Goal: Transaction & Acquisition: Purchase product/service

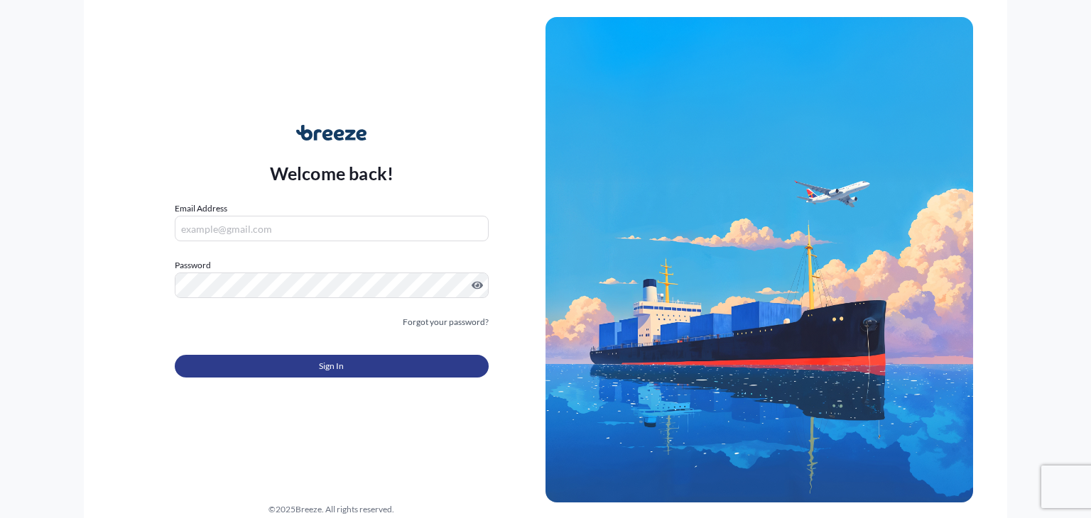
type input "[PERSON_NAME][EMAIL_ADDRESS][PERSON_NAME][DOMAIN_NAME]"
click at [324, 370] on span "Sign In" at bounding box center [331, 366] width 25 height 14
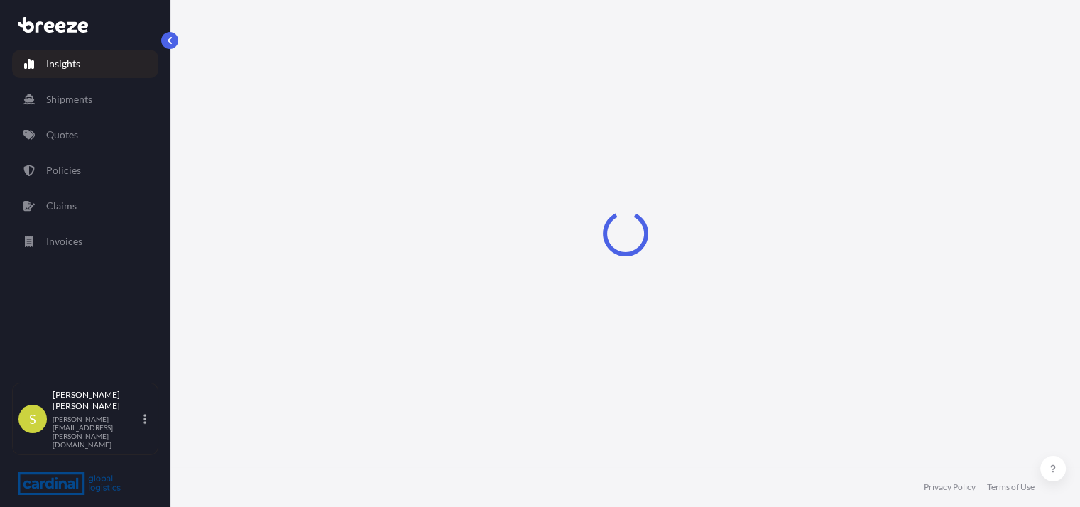
select select "2025"
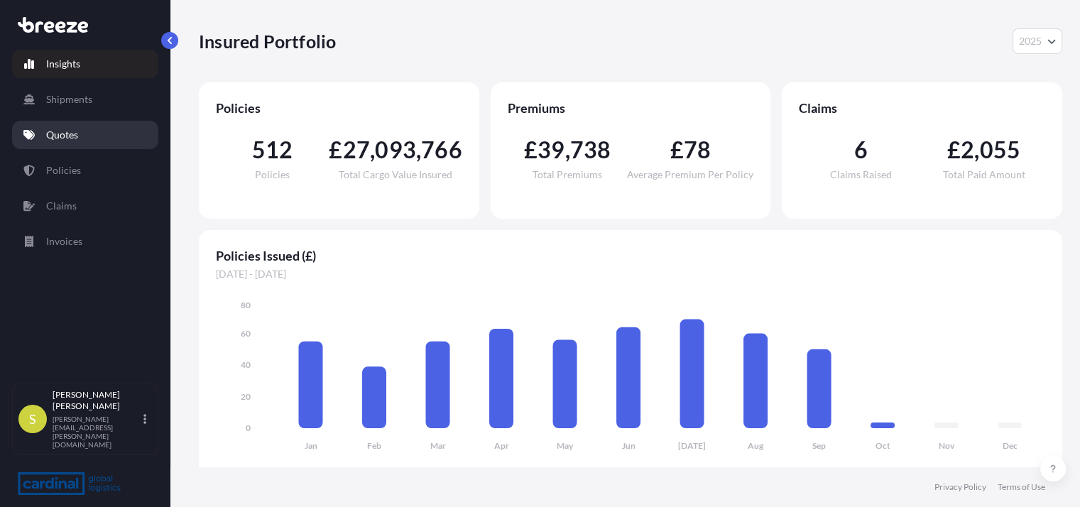
click at [93, 138] on link "Quotes" at bounding box center [85, 135] width 146 height 28
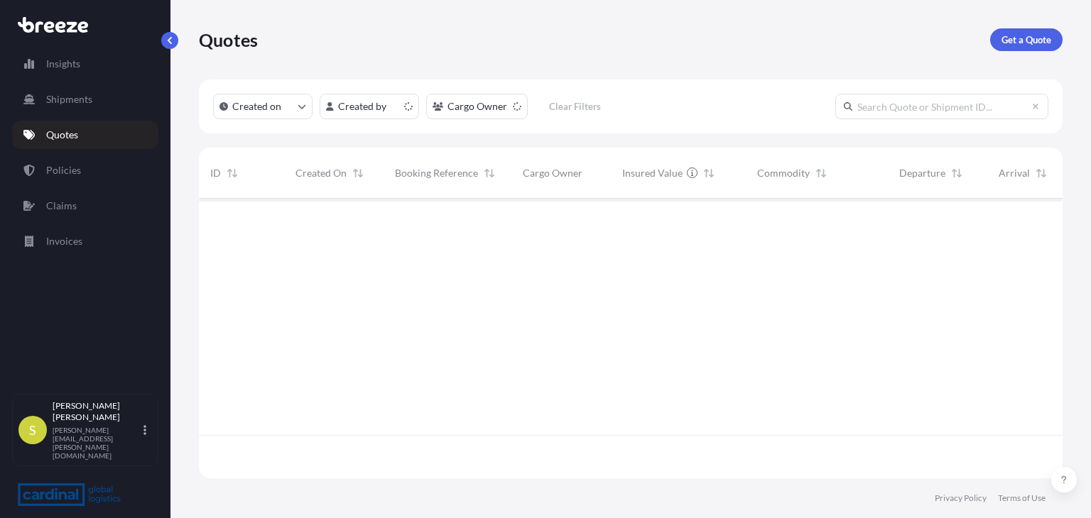
scroll to position [276, 852]
click at [1023, 45] on p "Get a Quote" at bounding box center [1026, 40] width 50 height 14
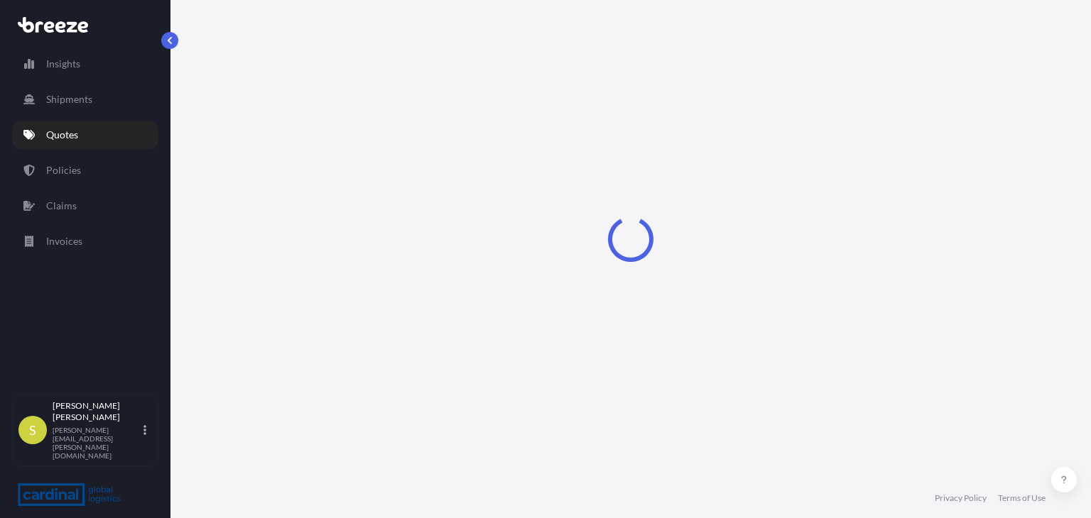
select select "Sea"
select select "1"
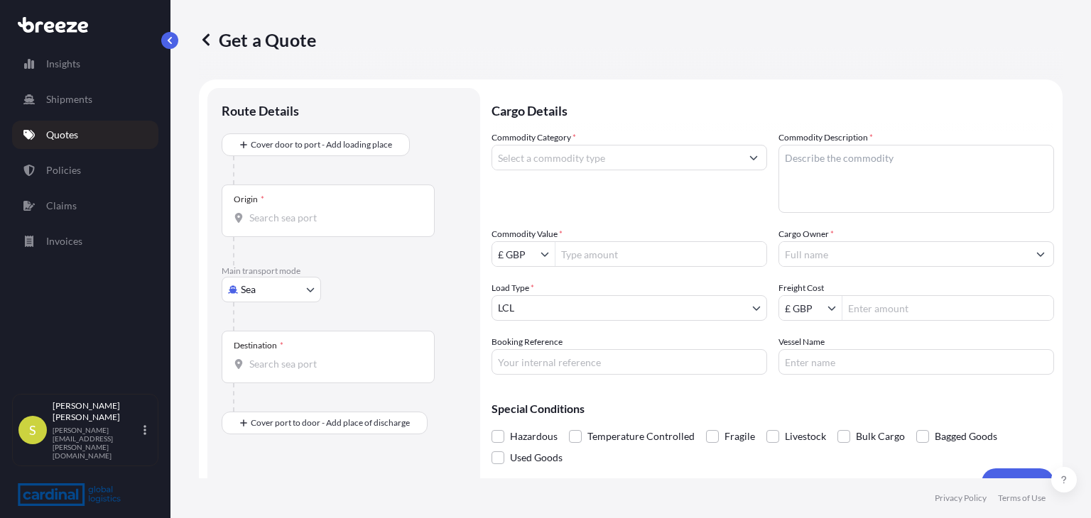
scroll to position [23, 0]
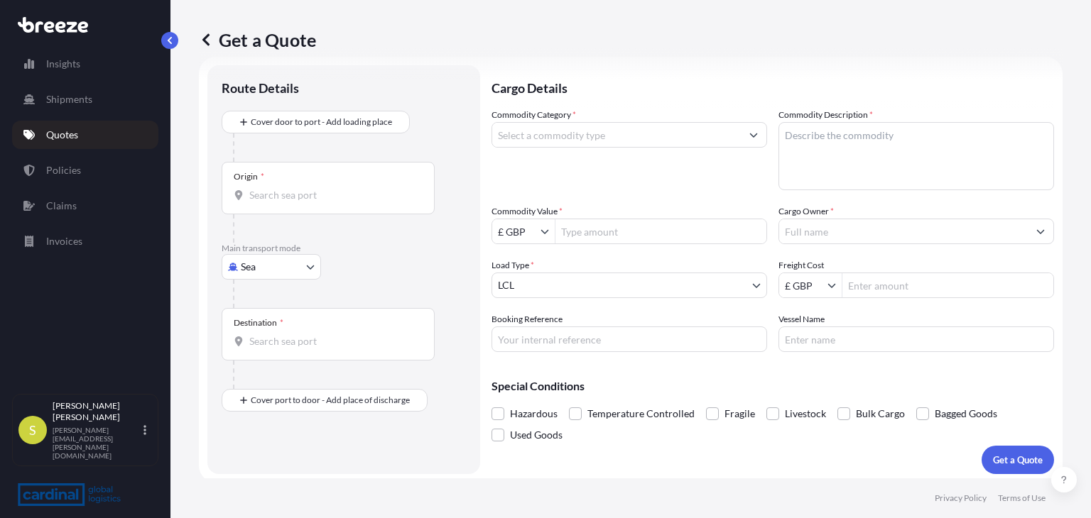
click at [307, 190] on input "Origin *" at bounding box center [333, 195] width 168 height 14
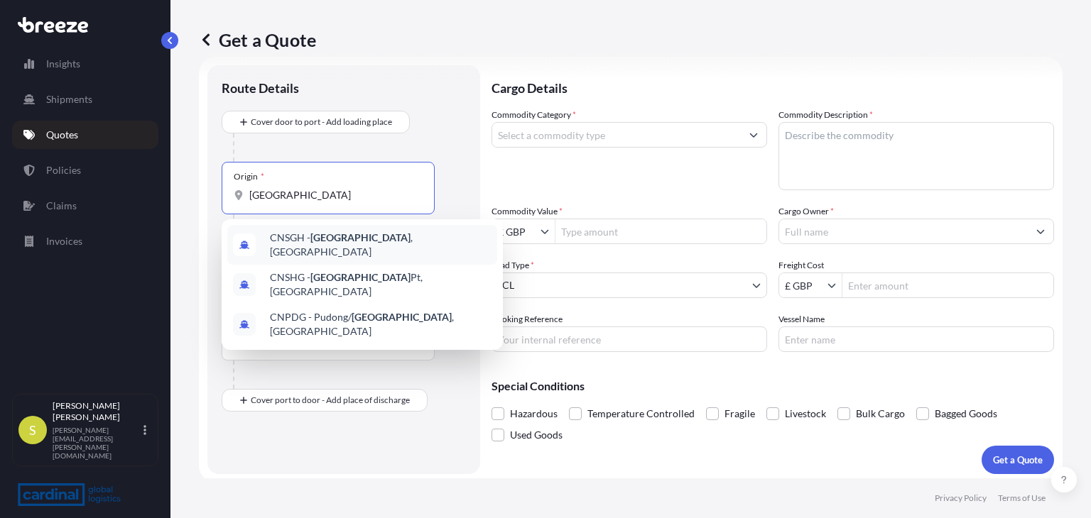
click at [309, 245] on span "CNSGH - [GEOGRAPHIC_DATA] , [GEOGRAPHIC_DATA]" at bounding box center [381, 245] width 222 height 28
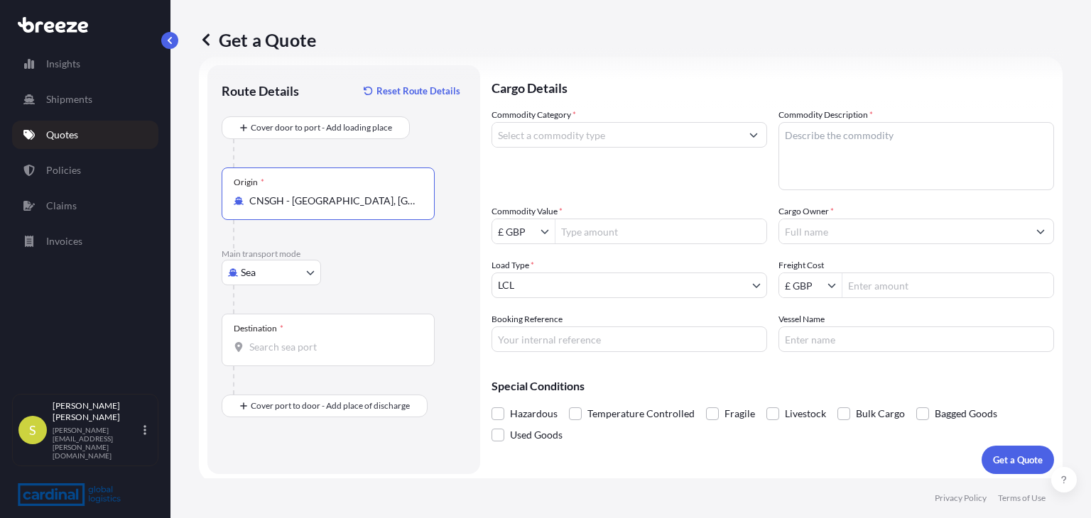
type input "CNSGH - [GEOGRAPHIC_DATA], [GEOGRAPHIC_DATA]"
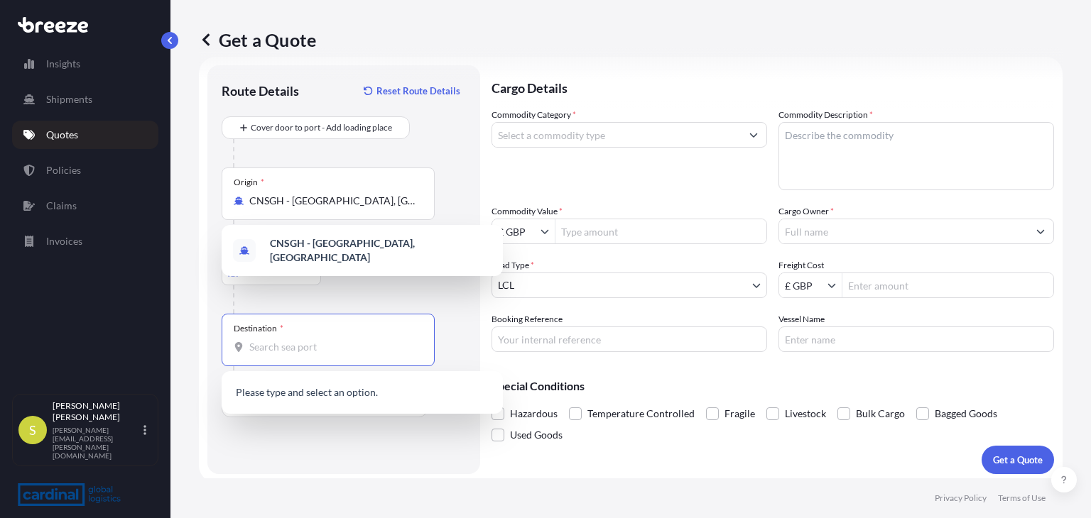
click at [253, 353] on input "Destination *" at bounding box center [333, 347] width 168 height 14
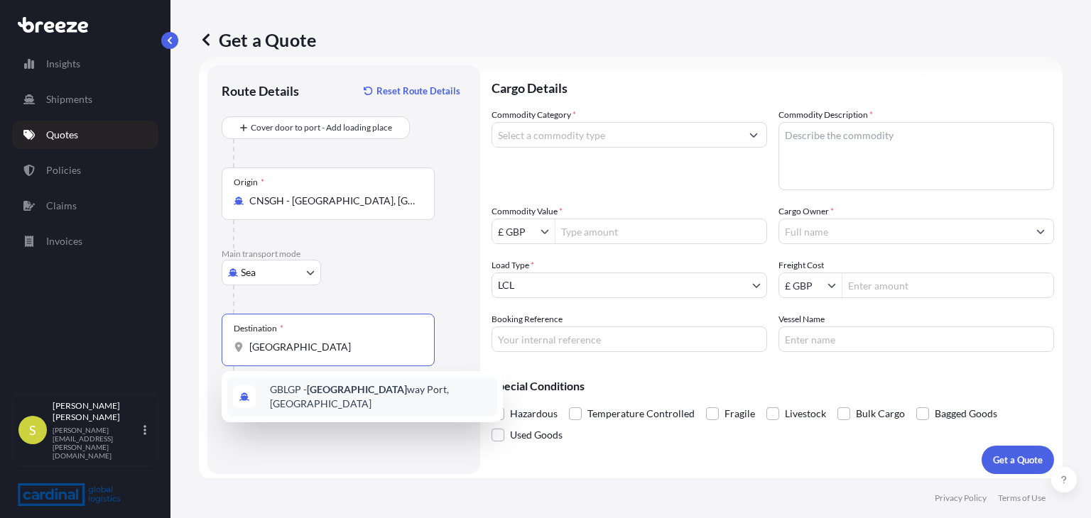
click at [319, 400] on span "GBLGP - [GEOGRAPHIC_DATA], [GEOGRAPHIC_DATA]" at bounding box center [381, 397] width 222 height 28
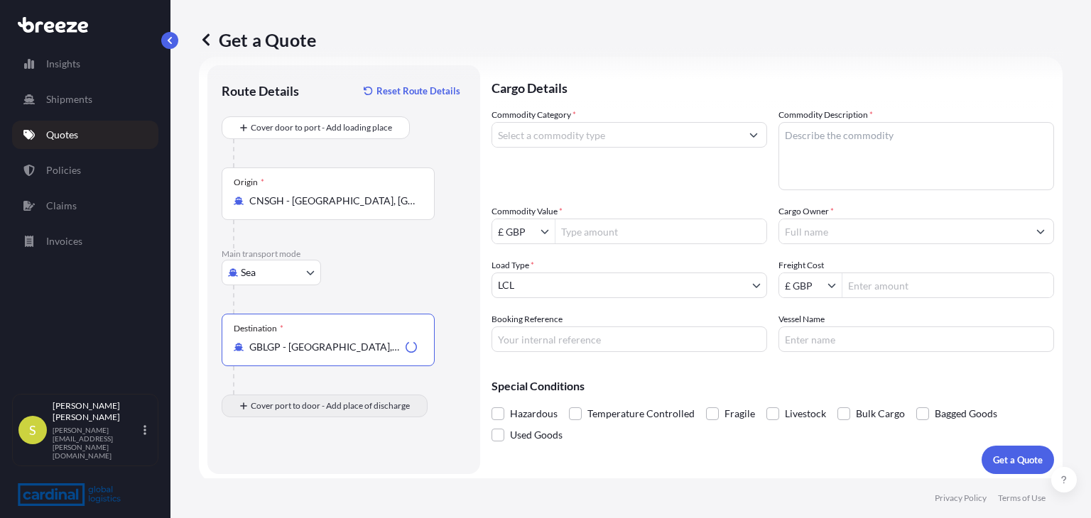
type input "GBLGP - [GEOGRAPHIC_DATA], [GEOGRAPHIC_DATA]"
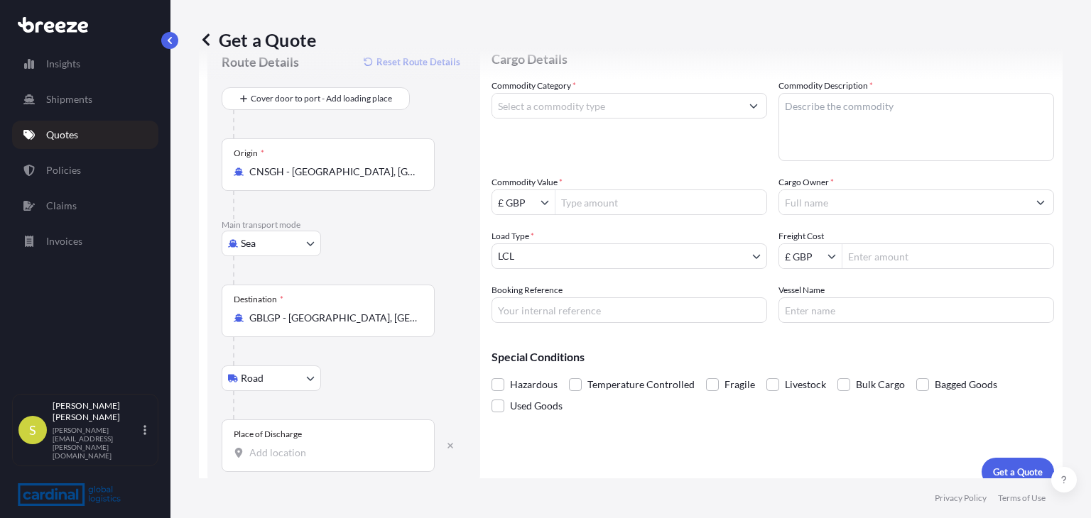
scroll to position [67, 0]
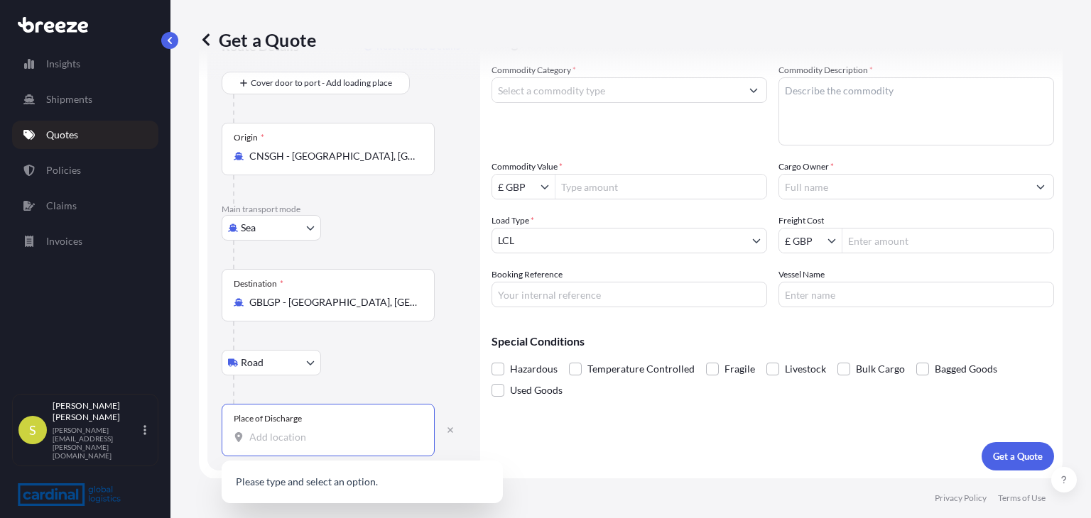
click at [258, 439] on input "Place of Discharge" at bounding box center [333, 437] width 168 height 14
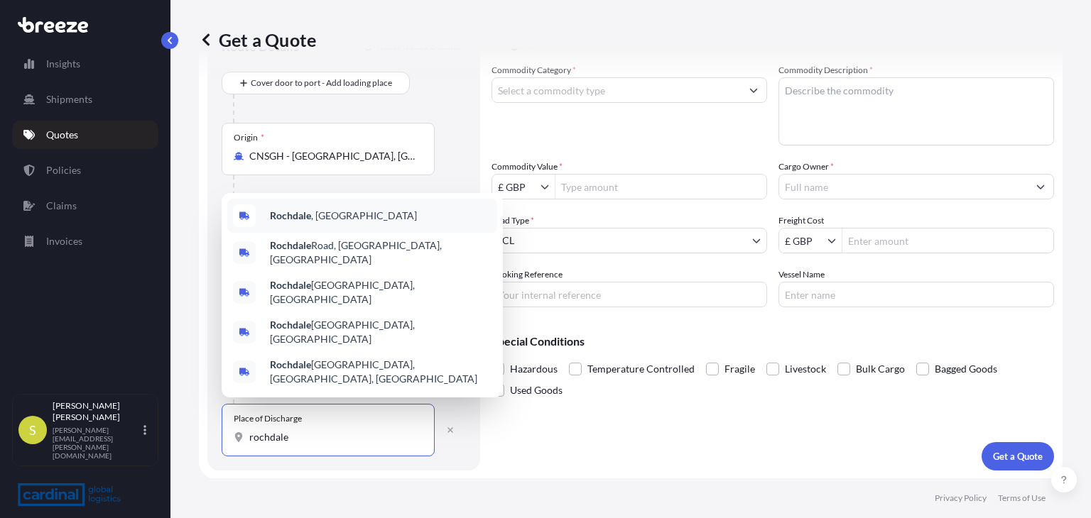
click at [310, 222] on b "Rochdale" at bounding box center [290, 215] width 41 height 12
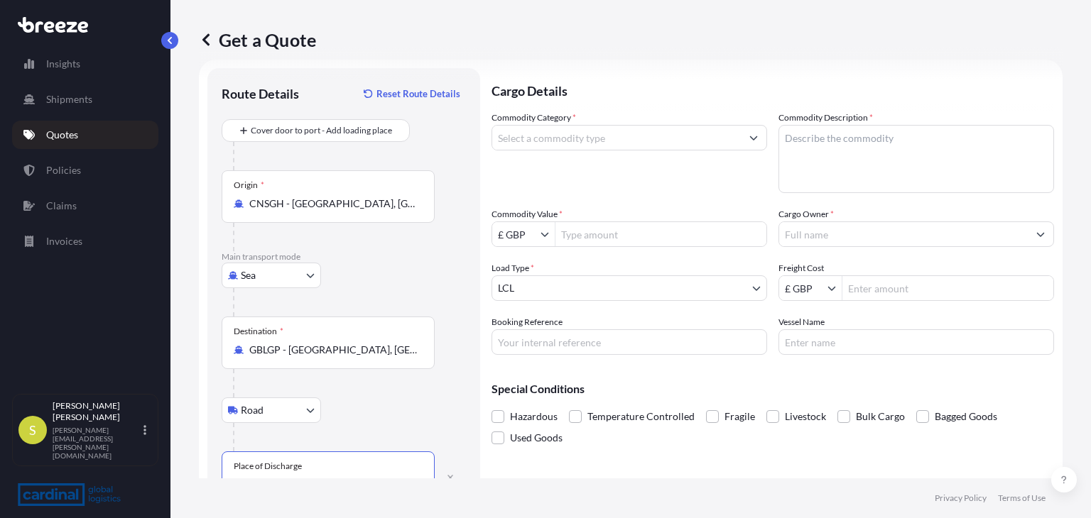
scroll to position [0, 0]
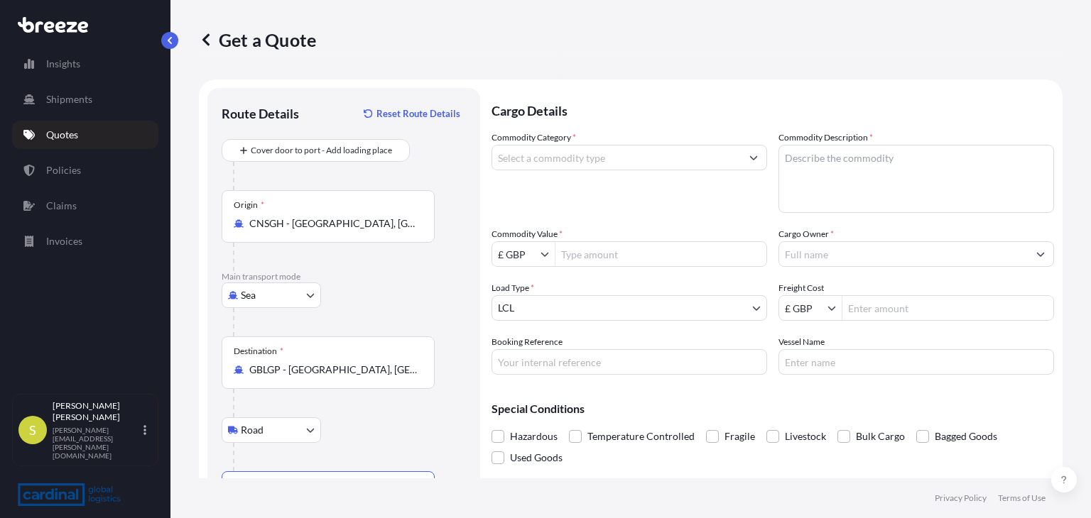
type input "Rochdale, [GEOGRAPHIC_DATA]"
click at [604, 156] on input "Commodity Category *" at bounding box center [616, 158] width 248 height 26
click at [665, 154] on input "bedding" at bounding box center [616, 158] width 248 height 26
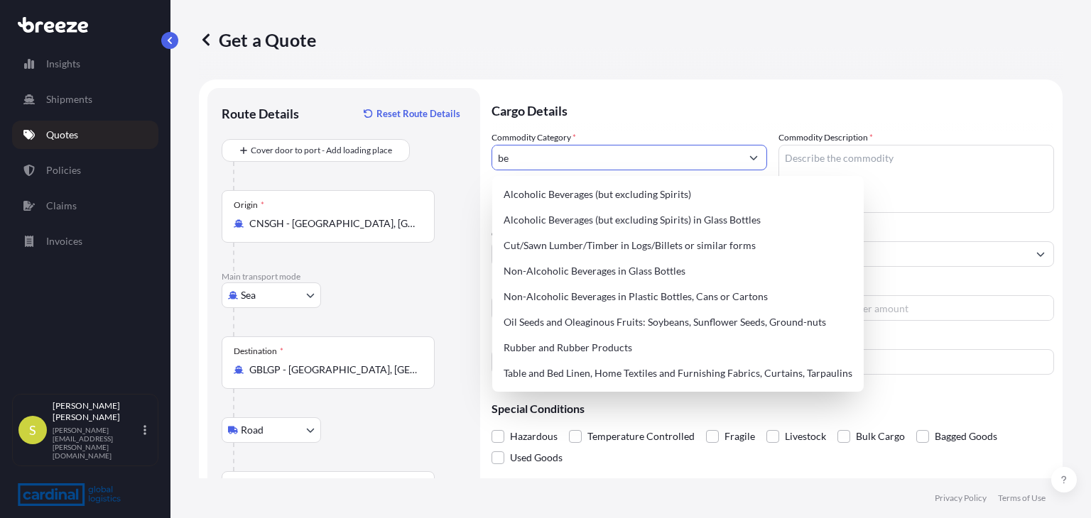
type input "b"
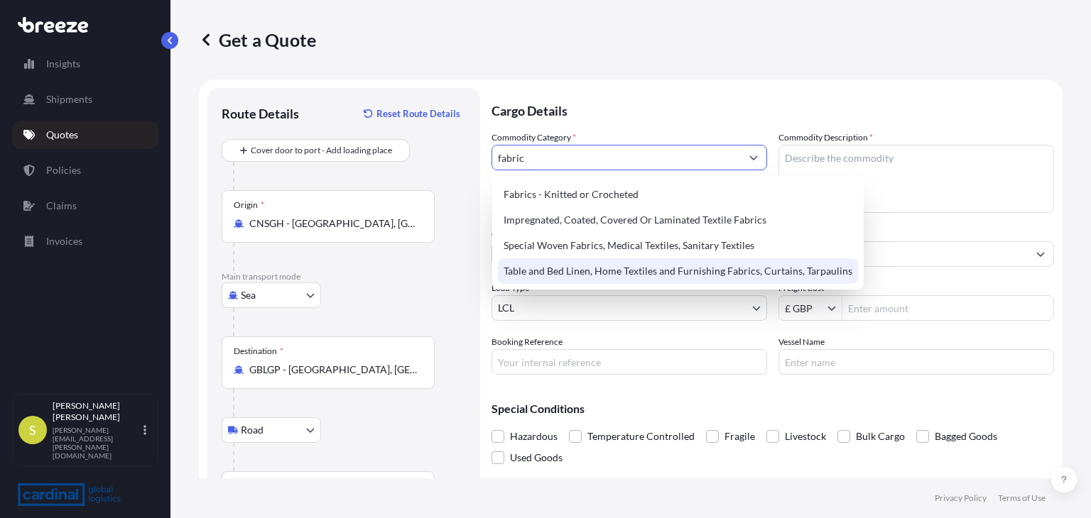
click at [592, 273] on div "Table and Bed Linen, Home Textiles and Furnishing Fabrics, Curtains, Tarpaulins" at bounding box center [678, 271] width 360 height 26
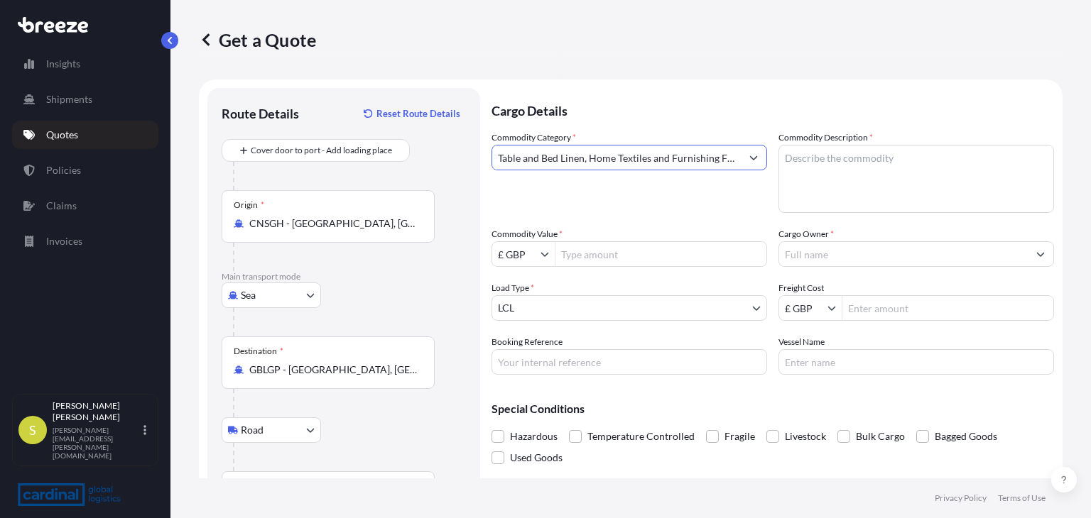
type input "Table and Bed Linen, Home Textiles and Furnishing Fabrics, Curtains, Tarpaulins"
click at [803, 160] on textarea "Commodity Description *" at bounding box center [915, 179] width 275 height 68
click at [814, 163] on textarea "Bedding" at bounding box center [915, 179] width 275 height 68
type textarea "Bedding/Mattress Topper"
click at [525, 258] on input "£ GBP" at bounding box center [516, 254] width 48 height 26
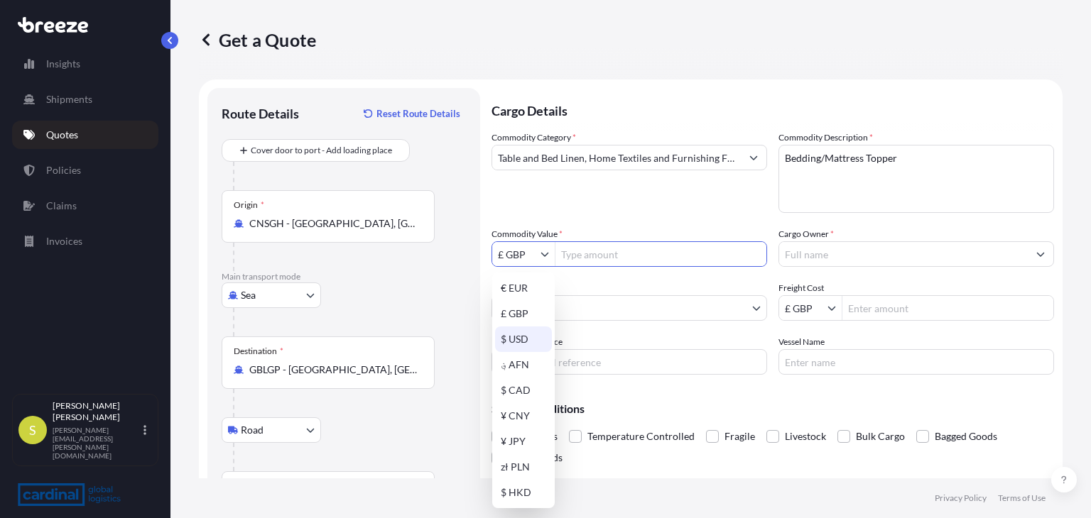
click at [516, 336] on div "$ USD" at bounding box center [523, 340] width 57 height 26
type input "$ USD"
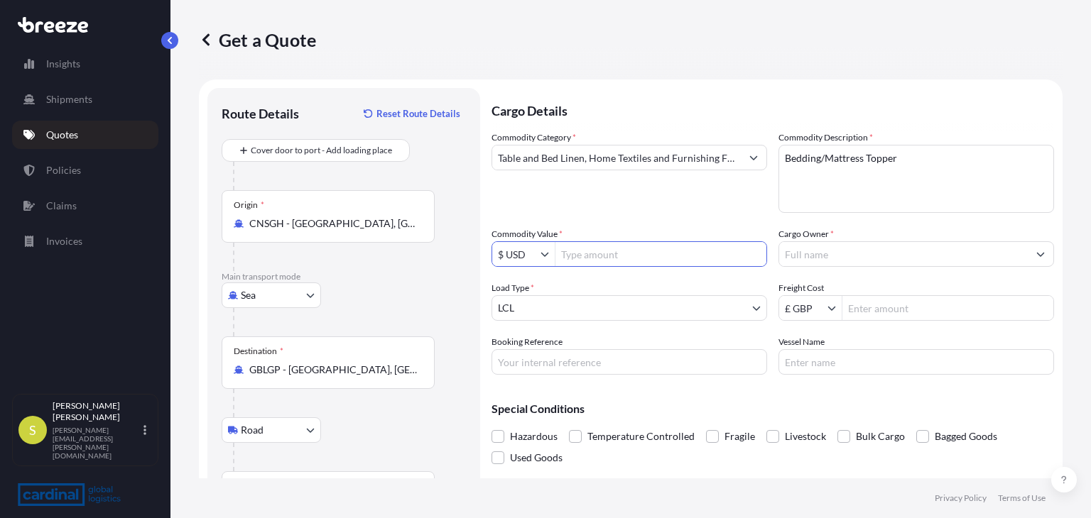
click at [594, 259] on input "Commodity Value *" at bounding box center [660, 254] width 211 height 26
type input "17,606.28"
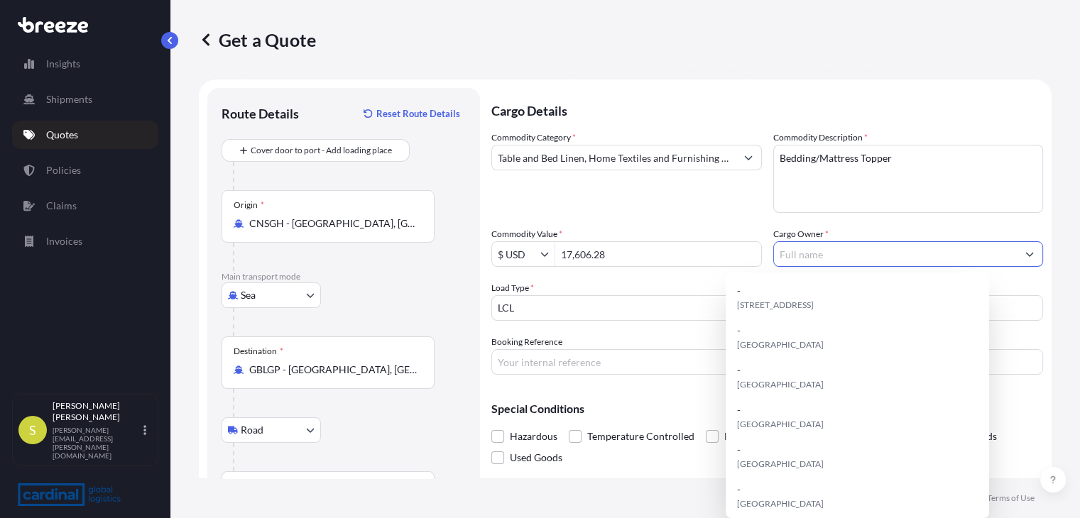
click at [812, 247] on input "Cargo Owner *" at bounding box center [896, 254] width 244 height 26
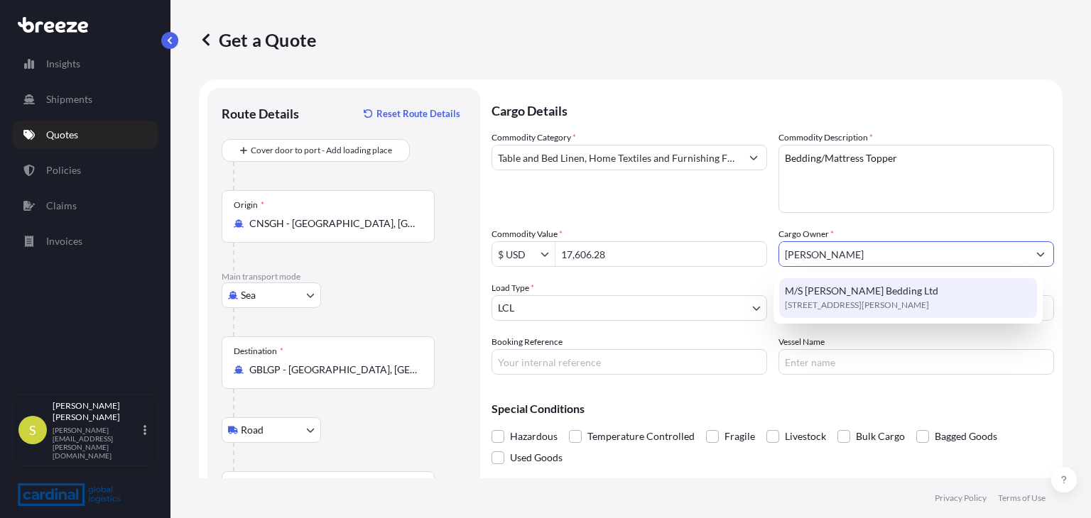
click at [822, 288] on span "M/S [PERSON_NAME] Bedding Ltd" at bounding box center [861, 291] width 153 height 14
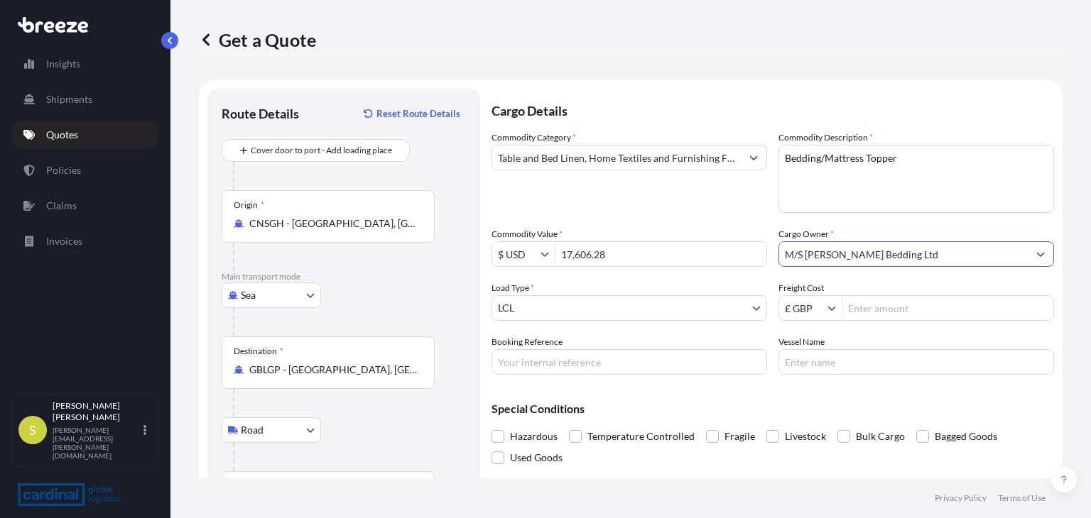
type input "M/S [PERSON_NAME] Bedding Ltd"
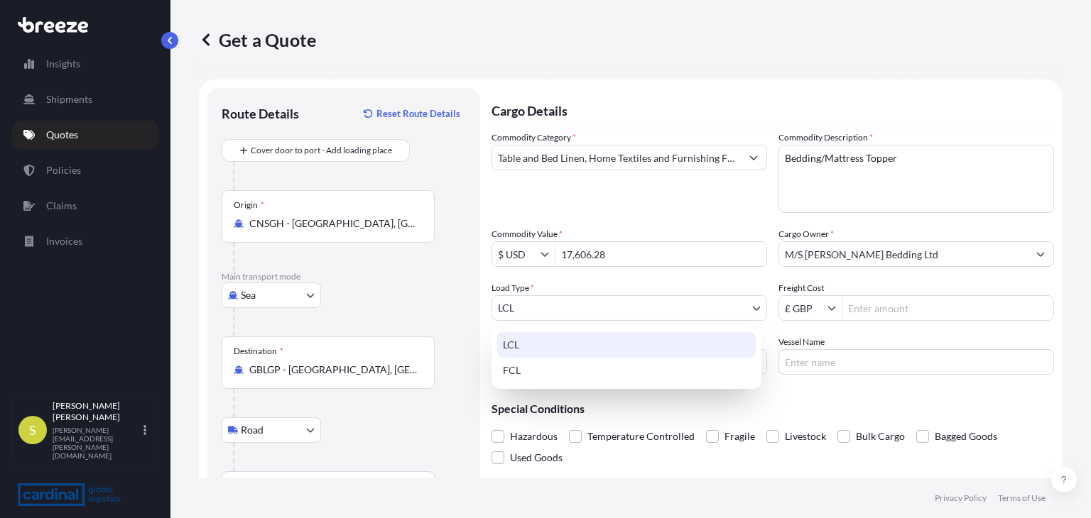
click at [691, 305] on body "15 options available. 3 options available. 0 options available. 1 option availa…" at bounding box center [545, 259] width 1091 height 518
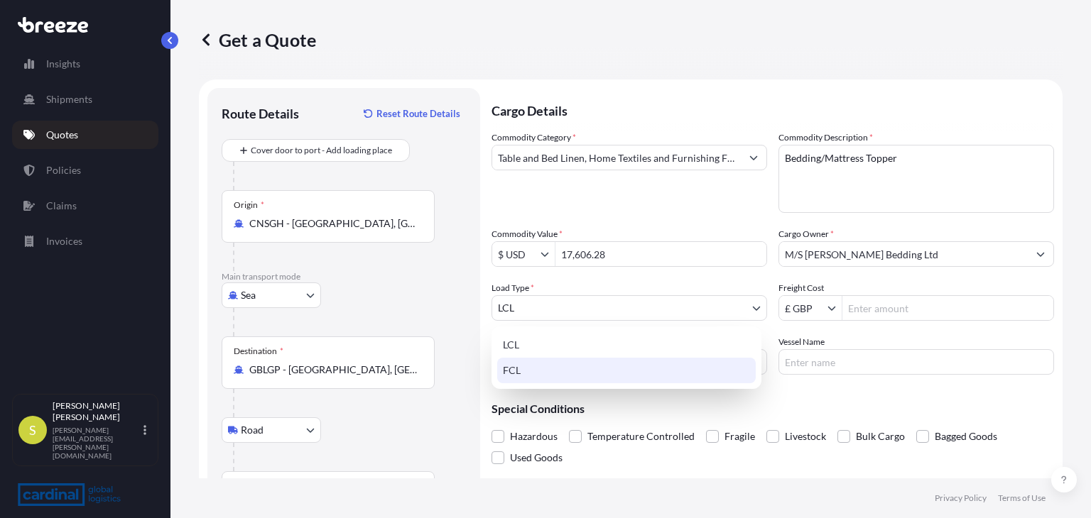
click at [592, 361] on div "FCL" at bounding box center [626, 371] width 258 height 26
select select "2"
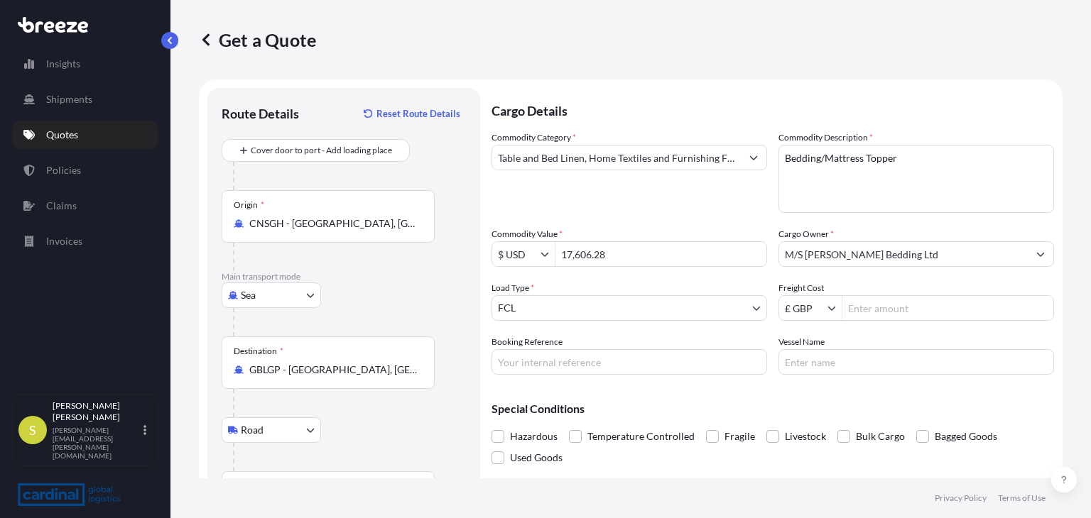
click at [896, 310] on input "Freight Cost" at bounding box center [947, 308] width 211 height 26
type input "2,400"
click at [608, 357] on input "Booking Reference" at bounding box center [628, 362] width 275 height 26
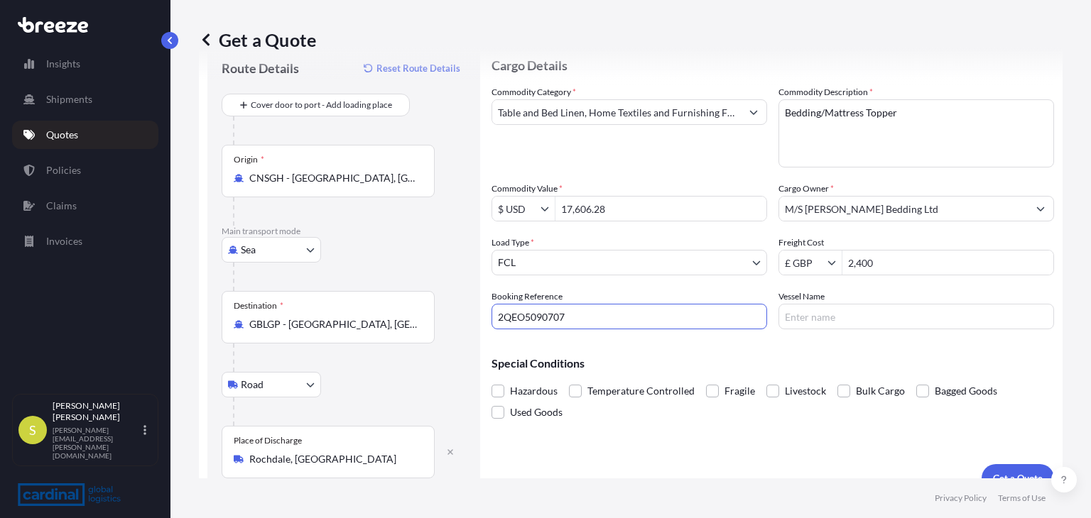
scroll to position [67, 0]
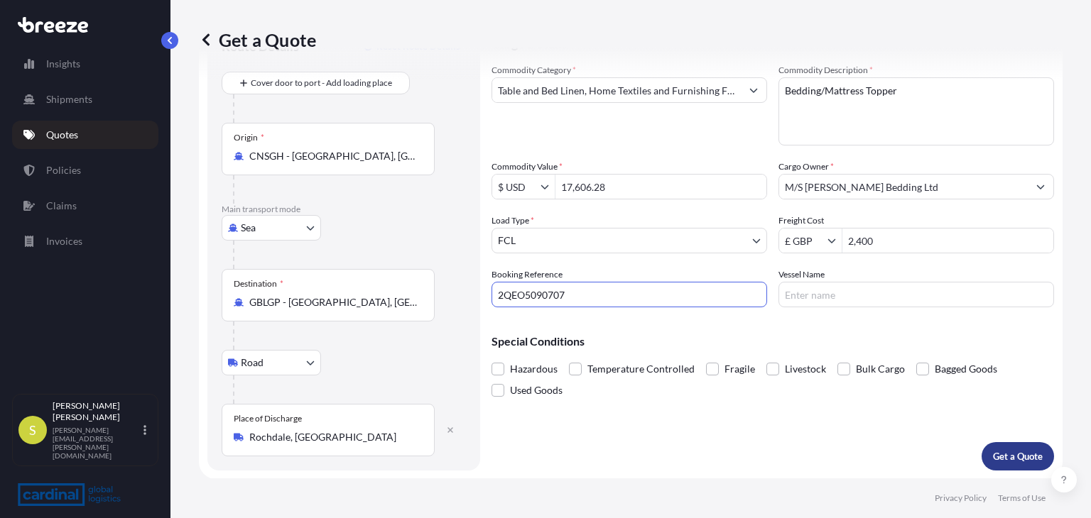
type input "2QEO5090707"
click at [993, 463] on button "Get a Quote" at bounding box center [1017, 456] width 72 height 28
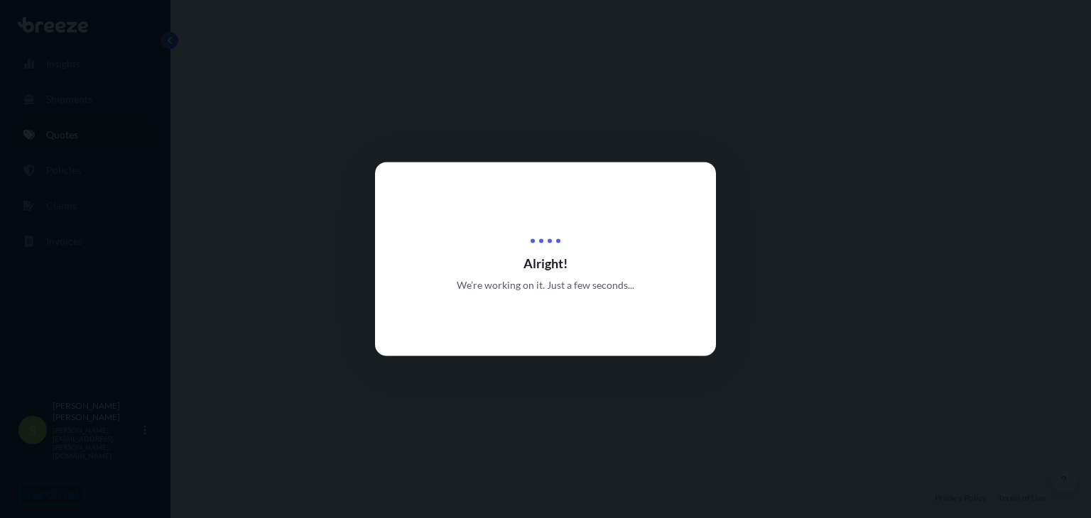
select select "Sea"
select select "Road"
select select "2"
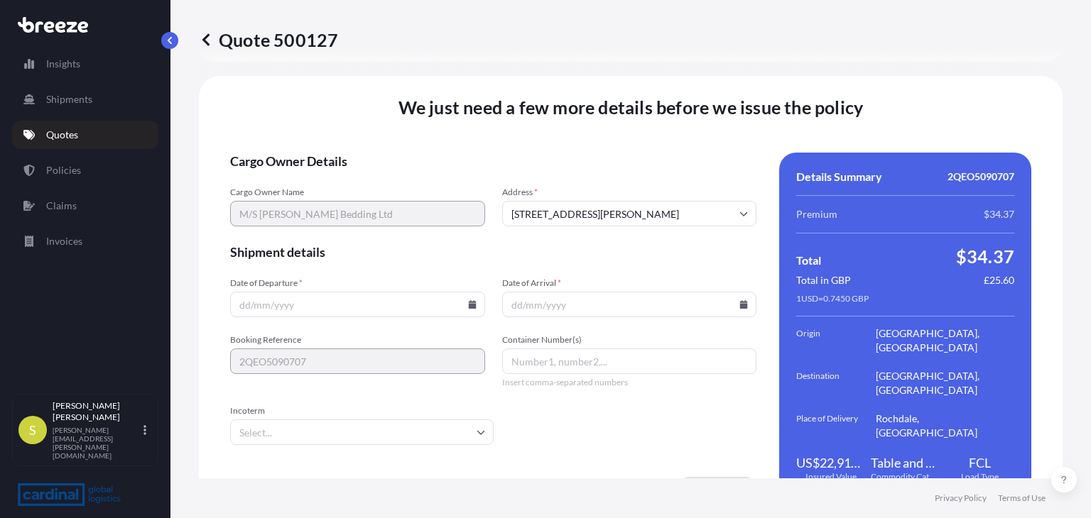
scroll to position [1859, 0]
click at [317, 290] on input "Date of Departure *" at bounding box center [357, 303] width 255 height 26
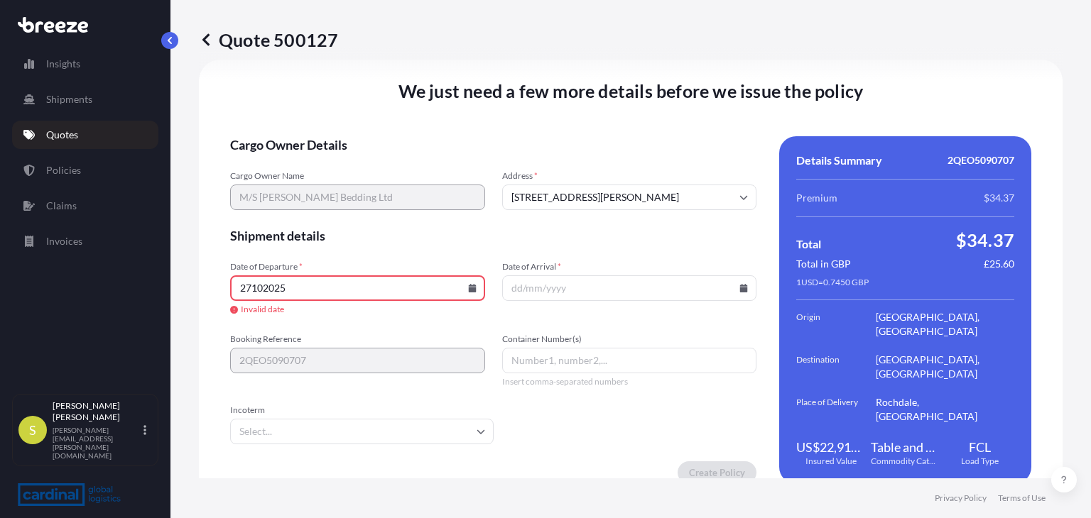
type input "27102025"
type input "0"
click at [518, 288] on input "08122025" at bounding box center [629, 288] width 255 height 26
click at [535, 285] on input "08/122025" at bounding box center [629, 288] width 255 height 26
type input "[DATE]"
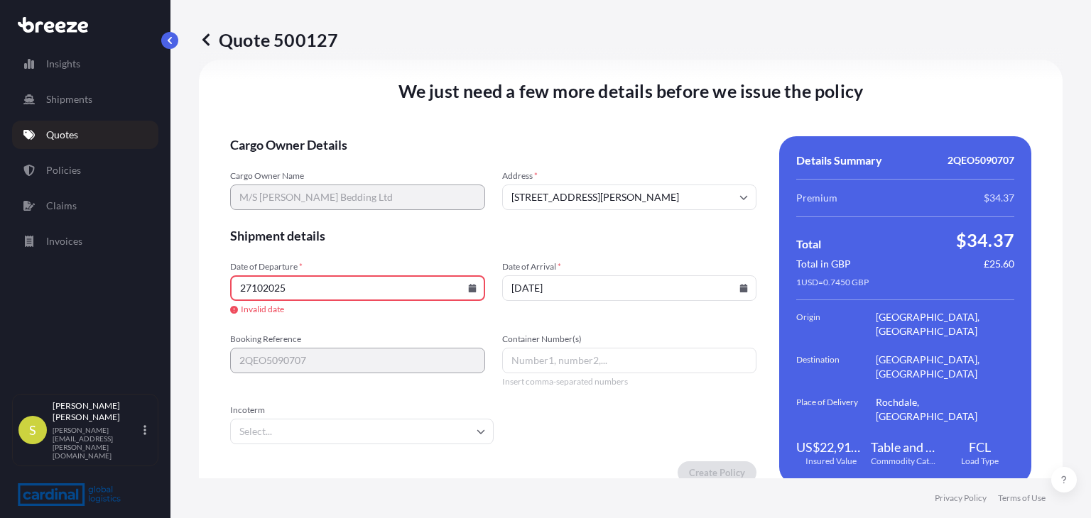
click at [261, 285] on input "27102025" at bounding box center [357, 288] width 255 height 26
click at [250, 285] on input "2710/2025" at bounding box center [357, 288] width 255 height 26
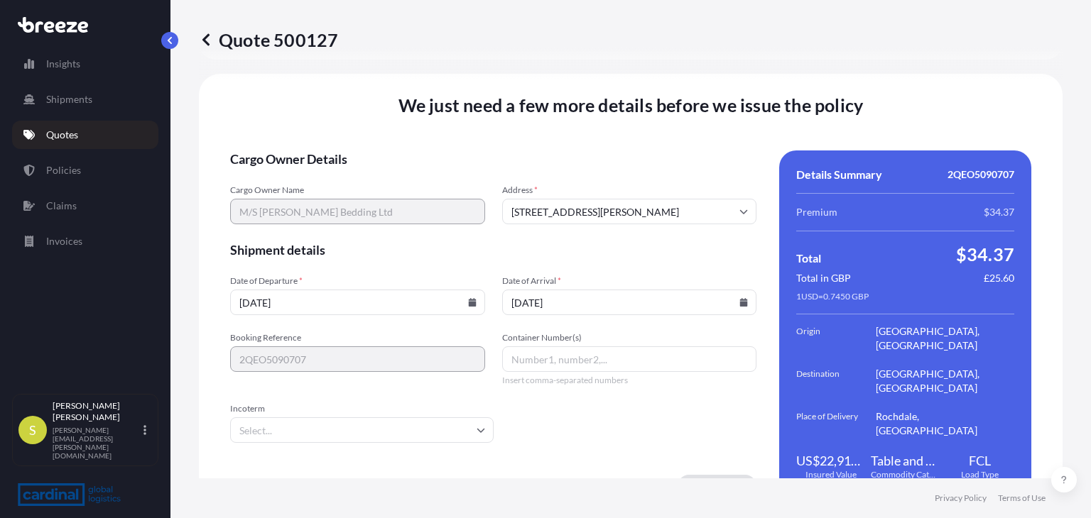
type input "[DATE]"
click at [366, 417] on input "Incoterm" at bounding box center [361, 430] width 263 height 26
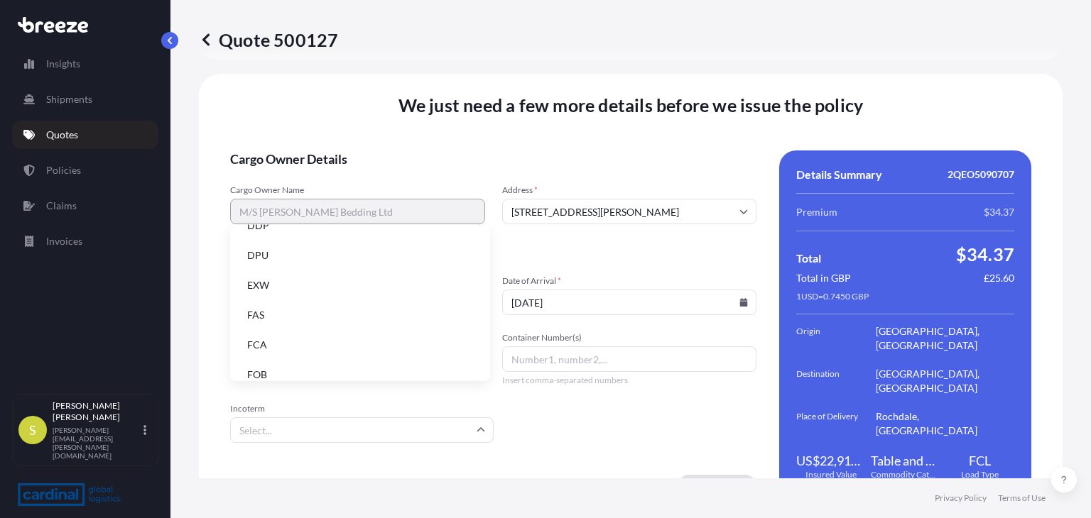
scroll to position [180, 0]
click at [338, 354] on li "FOB" at bounding box center [360, 361] width 248 height 27
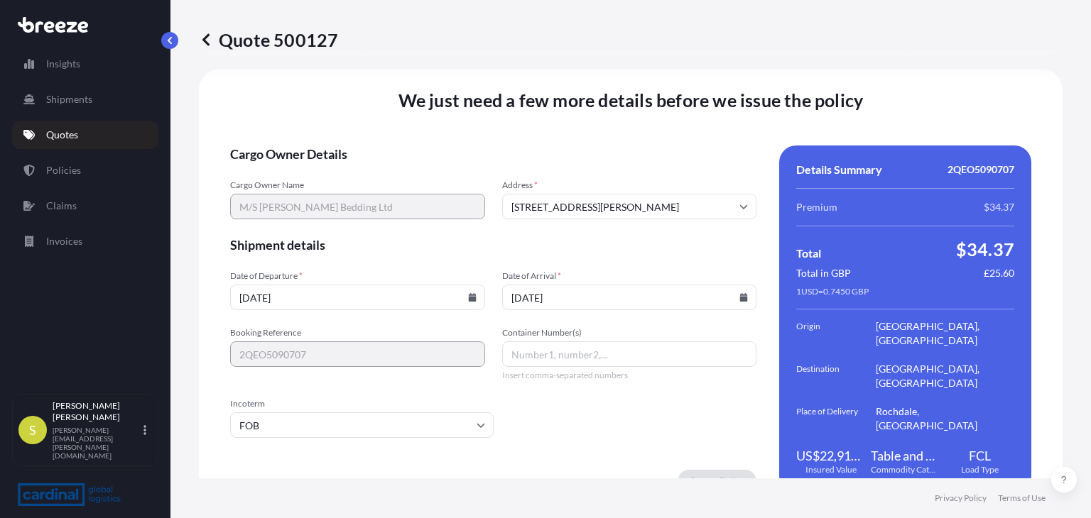
scroll to position [1867, 0]
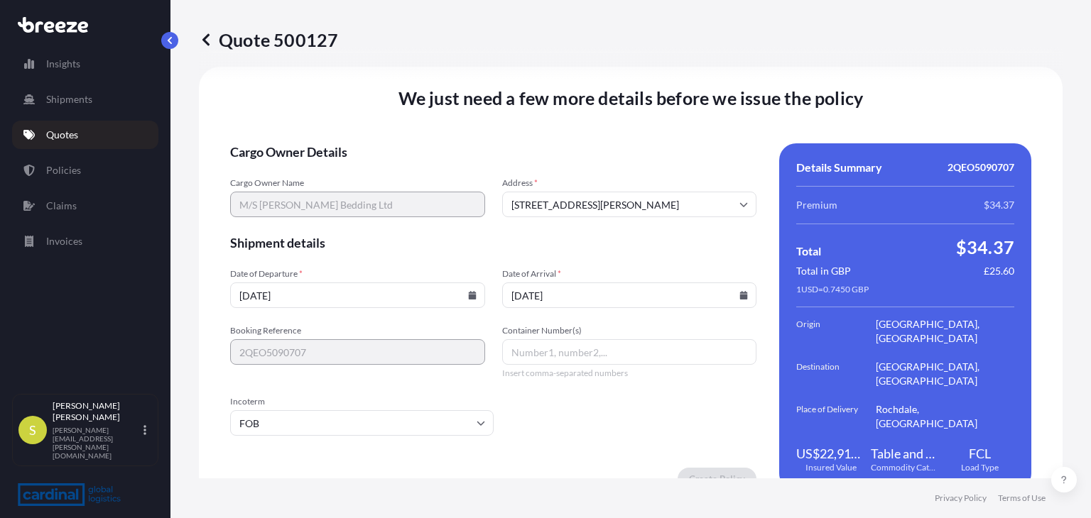
click at [565, 339] on input "Container Number(s)" at bounding box center [629, 352] width 255 height 26
type input "TBA"
click at [506, 468] on div "Create Policy" at bounding box center [493, 479] width 526 height 23
click at [560, 339] on input "TBA" at bounding box center [629, 352] width 255 height 26
click at [583, 283] on input "[DATE]" at bounding box center [629, 296] width 255 height 26
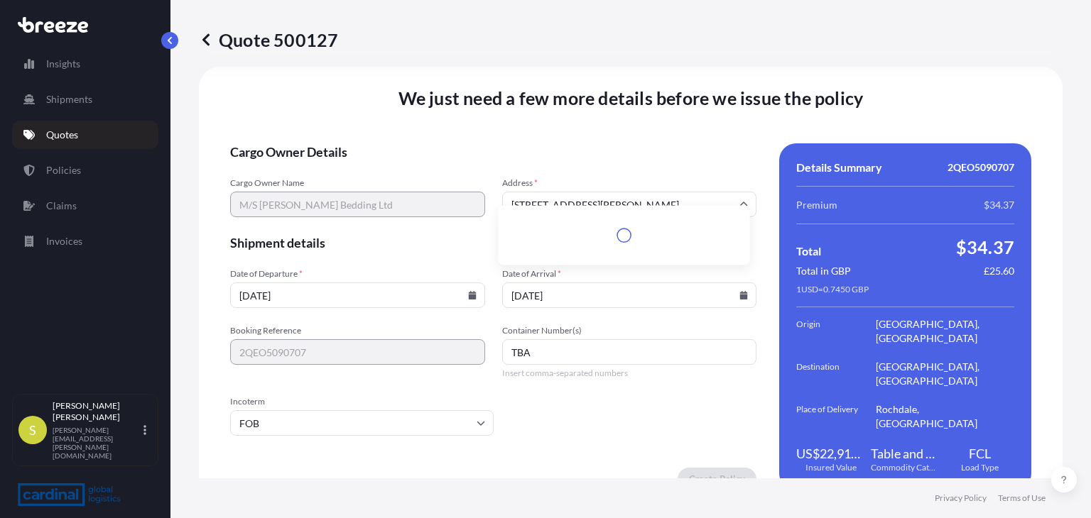
click at [539, 192] on input "[STREET_ADDRESS][PERSON_NAME]" at bounding box center [629, 205] width 255 height 26
click at [540, 224] on li "[STREET_ADDRESS][PERSON_NAME]" at bounding box center [624, 225] width 240 height 27
type input "[STREET_ADDRESS][PERSON_NAME]"
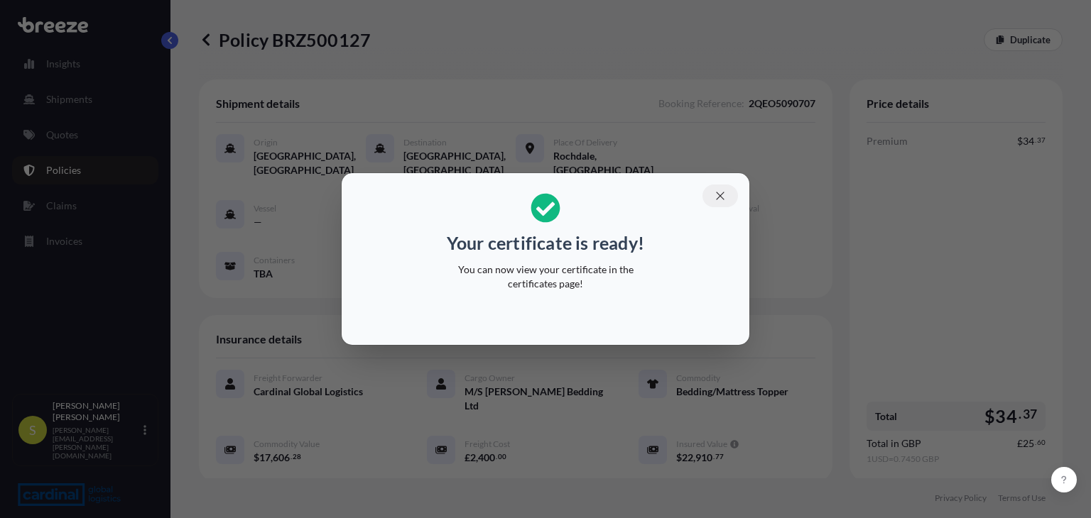
click at [722, 194] on icon "button" at bounding box center [720, 196] width 13 height 13
